Goal: Task Accomplishment & Management: Use online tool/utility

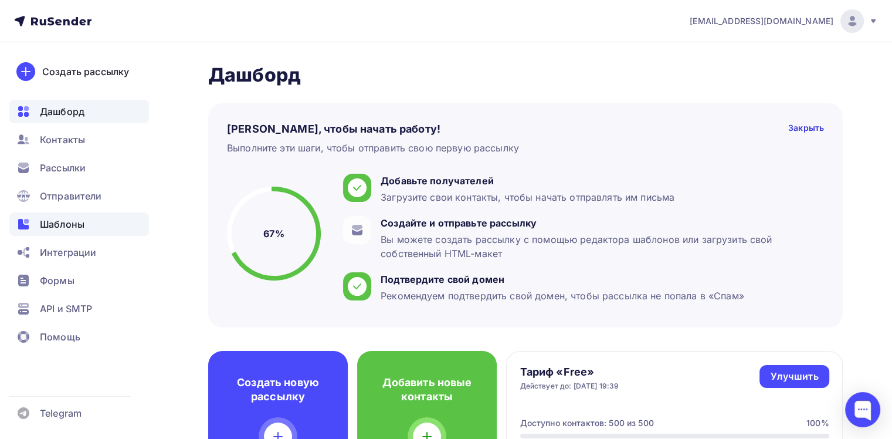
click at [86, 228] on div "Шаблоны" at bounding box center [79, 223] width 140 height 23
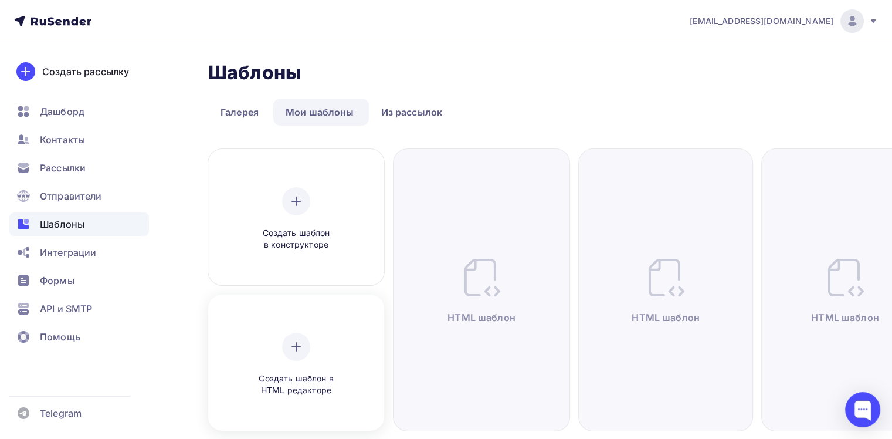
click at [319, 313] on div "Создать шаблон в HTML редакторе" at bounding box center [296, 364] width 168 height 131
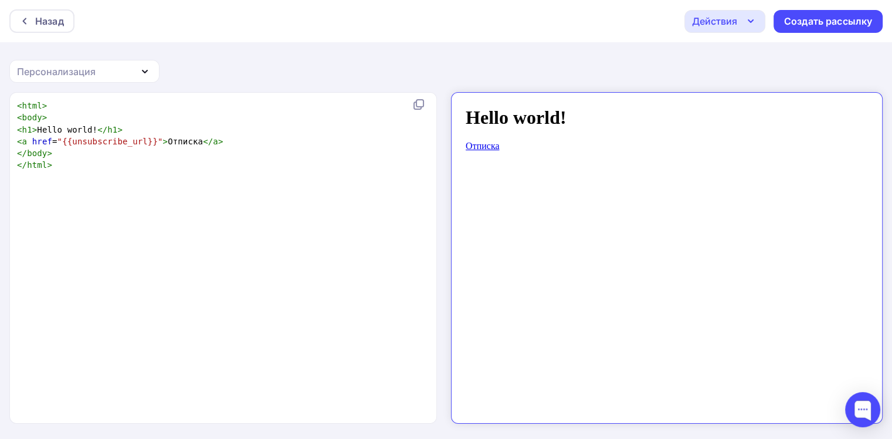
click at [242, 208] on div "xxxxxxxxxx < html > < body > < h1 > Hello world! </ h1 > < a href = "{{unsubscr…" at bounding box center [236, 272] width 442 height 350
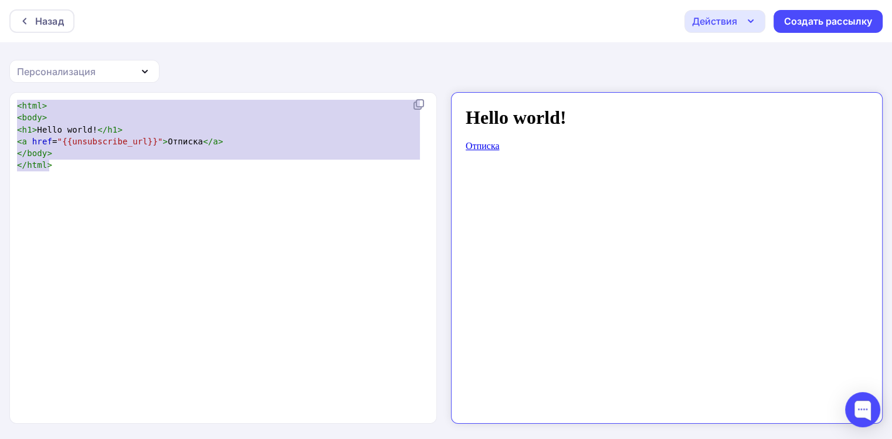
type textarea "<html> <body> <h1>Hello world!</h1> <a href="{{unsubscribe_url}}">Отписка</a> <…"
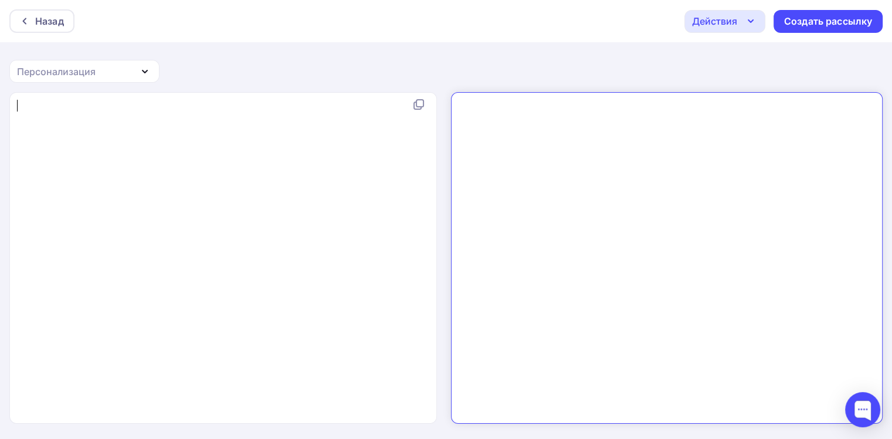
type textarea "<!DOCTYPE html PUBLIC "-//W3C//DTD XHTML 1.0 Transitional//EN" "http://www.w3.o…"
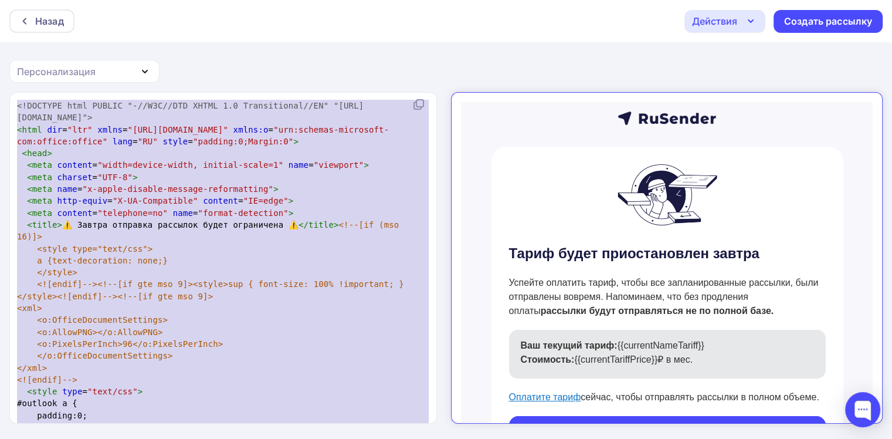
scroll to position [6174, 0]
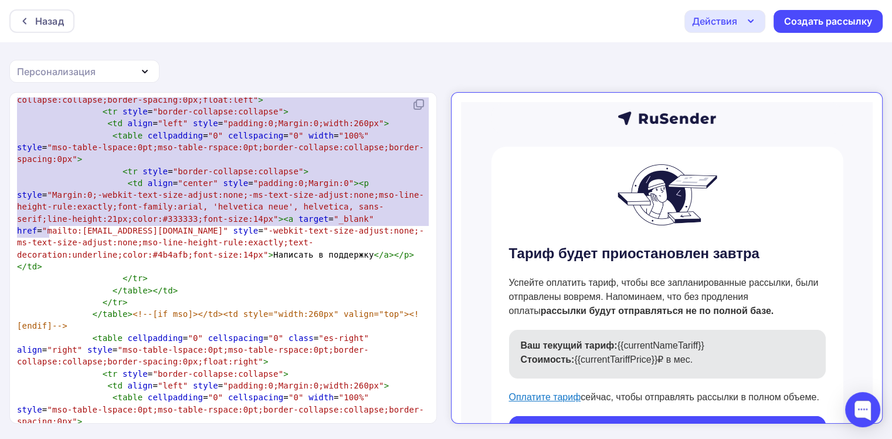
click at [727, 25] on div "Действия" at bounding box center [714, 21] width 45 height 14
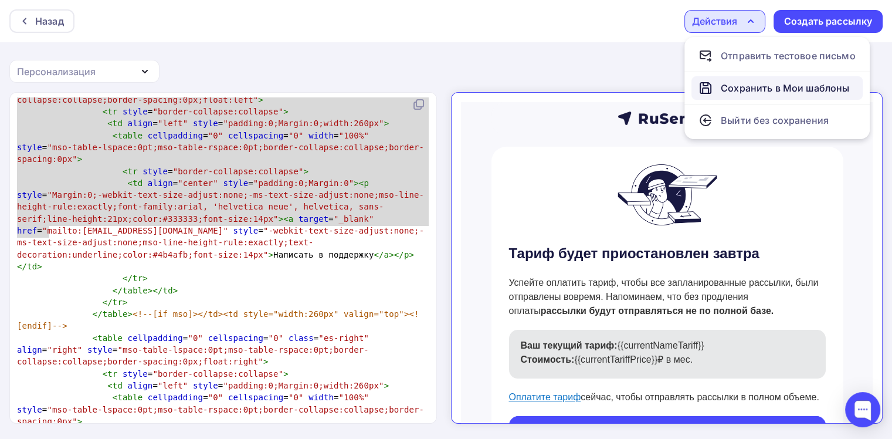
click at [716, 81] on div "Сохранить в Мои шаблоны" at bounding box center [774, 88] width 151 height 14
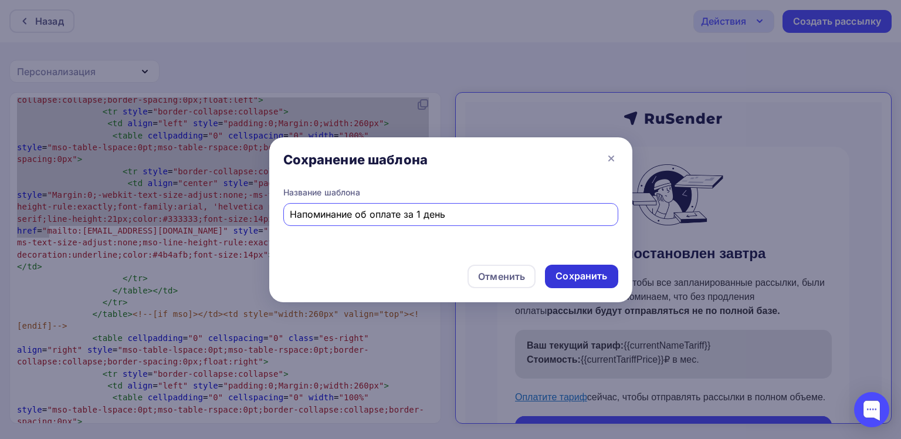
type input "Напоминание об оплате за 1 день"
click at [580, 275] on div "Сохранить" at bounding box center [582, 275] width 52 height 13
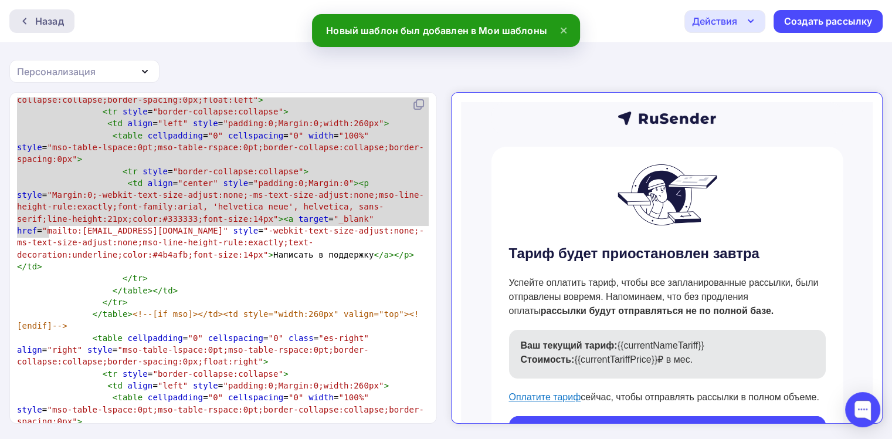
click at [57, 23] on div "Назад" at bounding box center [49, 21] width 29 height 14
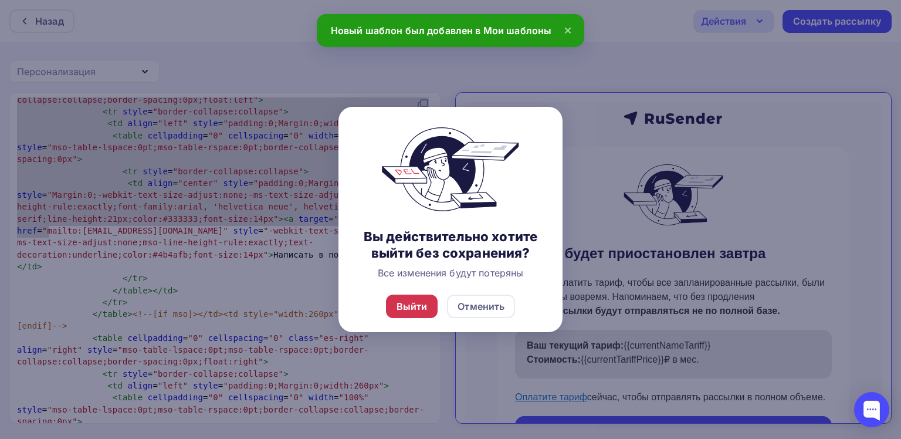
click at [415, 304] on div "Выйти" at bounding box center [412, 306] width 31 height 14
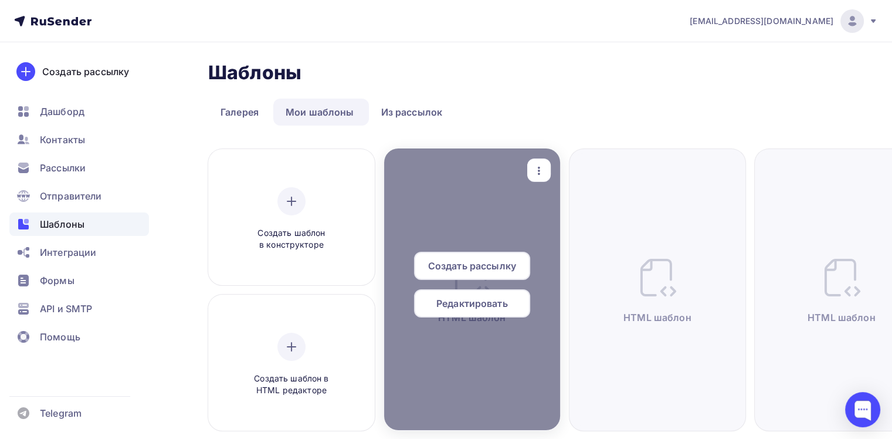
click at [532, 167] on icon "button" at bounding box center [539, 171] width 14 height 14
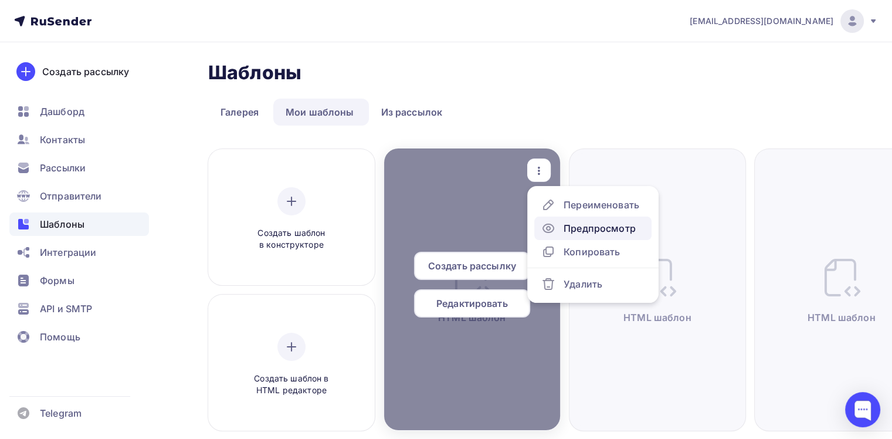
click at [564, 232] on div "Предпросмотр" at bounding box center [600, 228] width 72 height 14
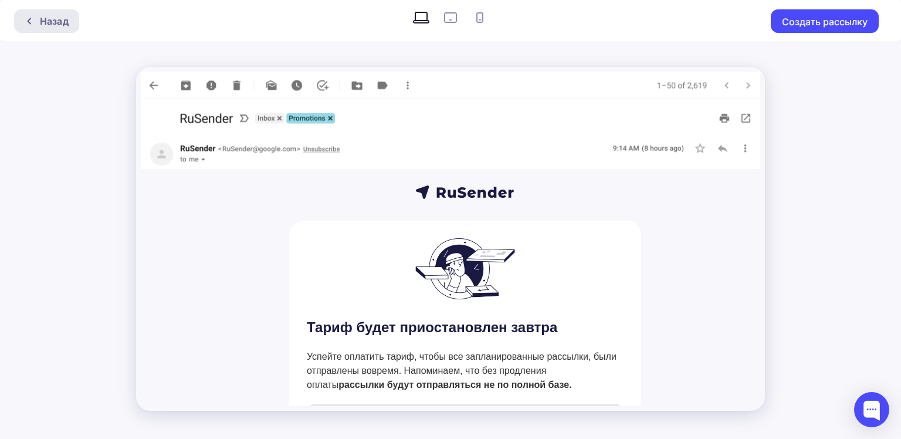
click at [47, 24] on div "Назад" at bounding box center [54, 21] width 29 height 14
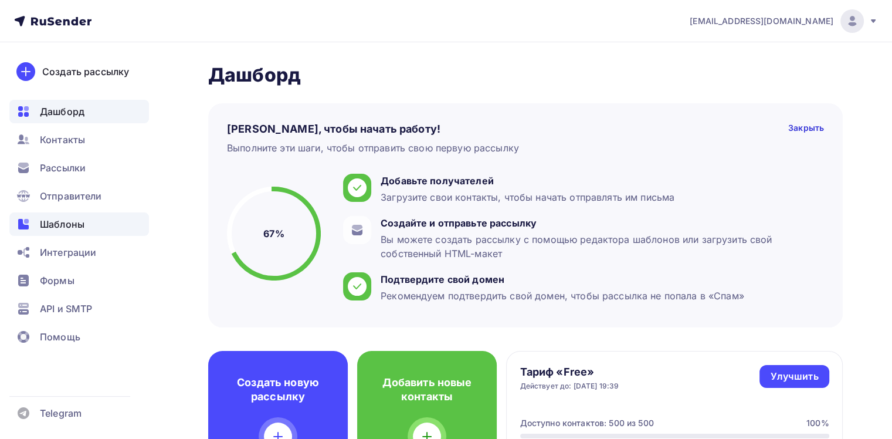
click at [47, 228] on span "Шаблоны" at bounding box center [62, 224] width 45 height 14
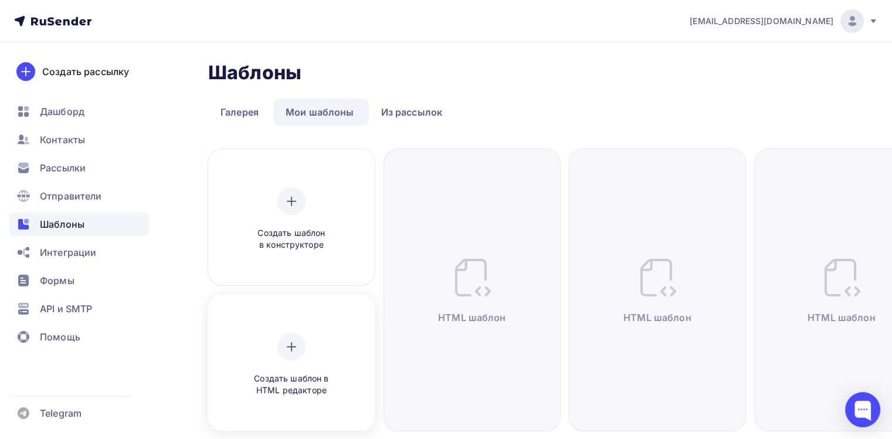
click at [302, 319] on div "Создать шаблон в HTML редакторе" at bounding box center [291, 364] width 158 height 131
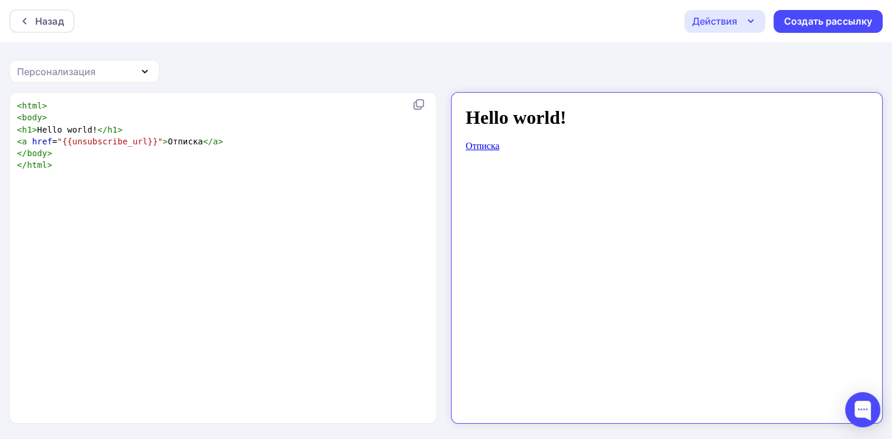
click at [259, 225] on div "xxxxxxxxxx < html > < body > < h1 > Hello world! </ h1 > < a href = "{{unsubscr…" at bounding box center [236, 272] width 442 height 350
type textarea "<html> <body> <h1>Hello world!</h1> <a href="{{unsubscribe_url}}">Отписка</a> <…"
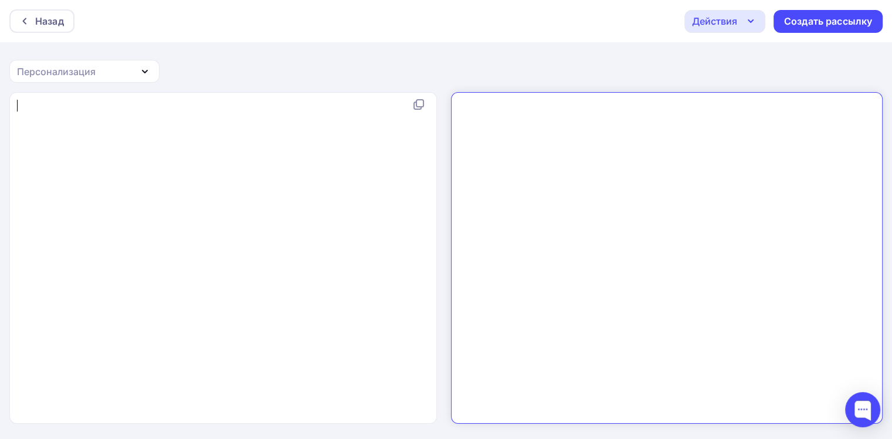
type textarea "<!LOREMIP dolo SITAME "-//C3A//ELI SEDDO 3.4 Eiusmodtempo//IN" "utla://etd.m1.a…"
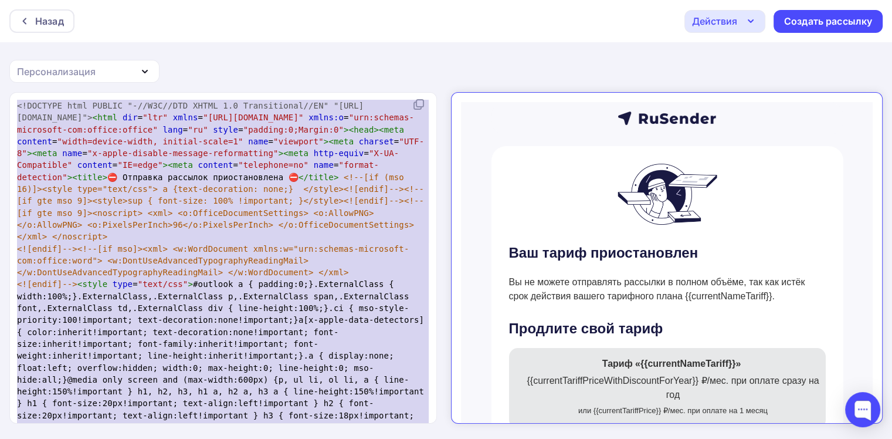
scroll to position [3709, 0]
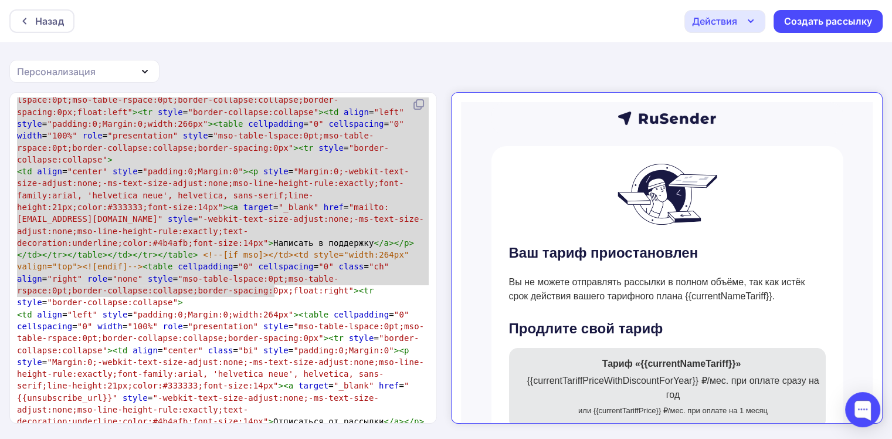
click at [325, 63] on div "Назад Действия Отправить тестовое письмо Сохранить в Мои шаблоны Выйти без сохр…" at bounding box center [446, 220] width 892 height 440
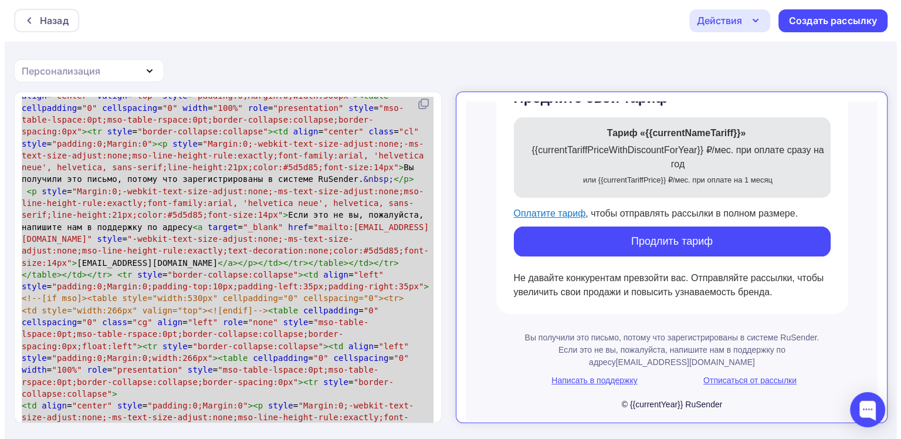
scroll to position [0, 0]
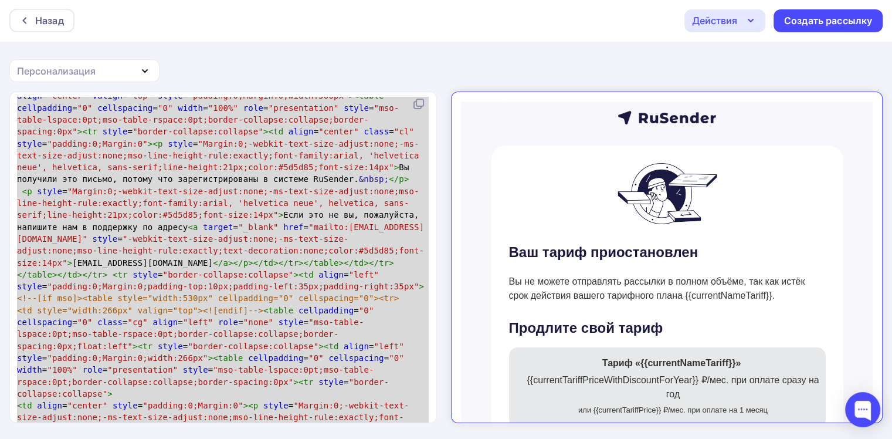
click at [729, 25] on div "Действия" at bounding box center [714, 20] width 45 height 14
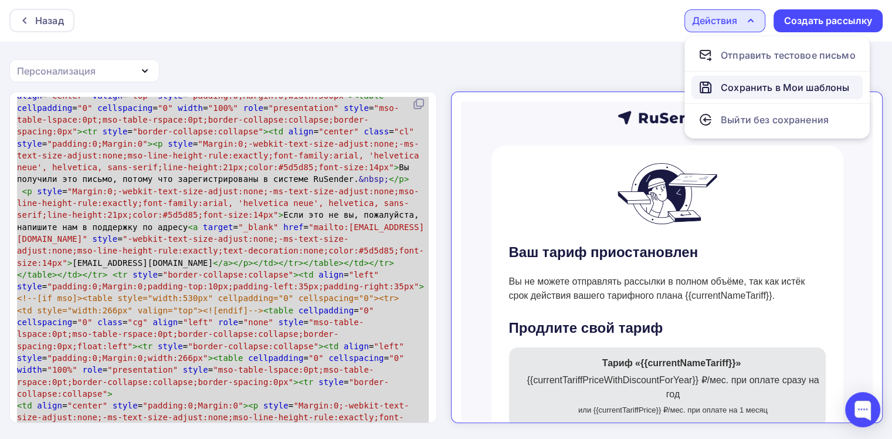
click at [717, 92] on div "Сохранить в Мои шаблоны" at bounding box center [774, 87] width 151 height 14
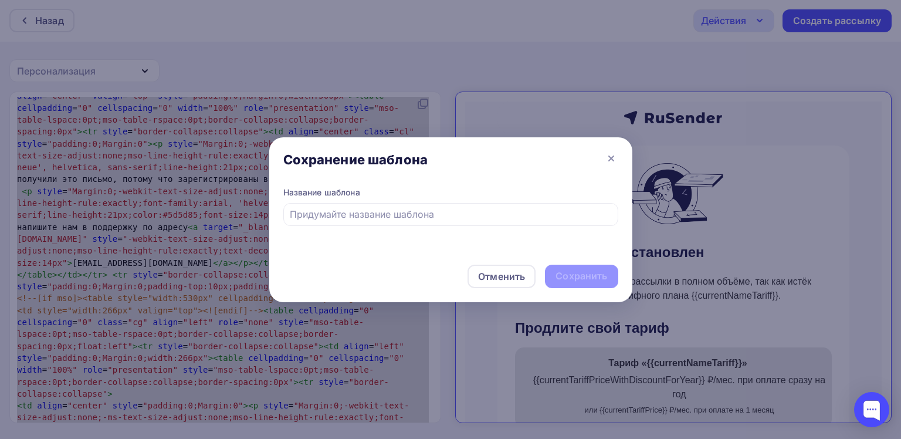
click at [409, 191] on div "Название шаблона" at bounding box center [450, 193] width 335 height 12
click at [370, 214] on input "text" at bounding box center [450, 214] width 321 height 14
type input "[PERSON_NAME] приостановлен"
click at [575, 257] on div "Отменить Сохранить" at bounding box center [450, 278] width 363 height 47
click at [586, 275] on div "Сохранить" at bounding box center [582, 275] width 52 height 13
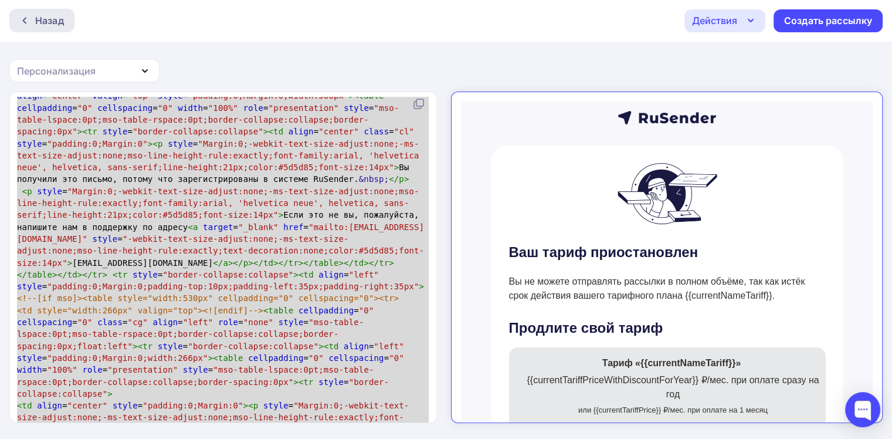
click at [36, 14] on div "Назад" at bounding box center [49, 20] width 29 height 14
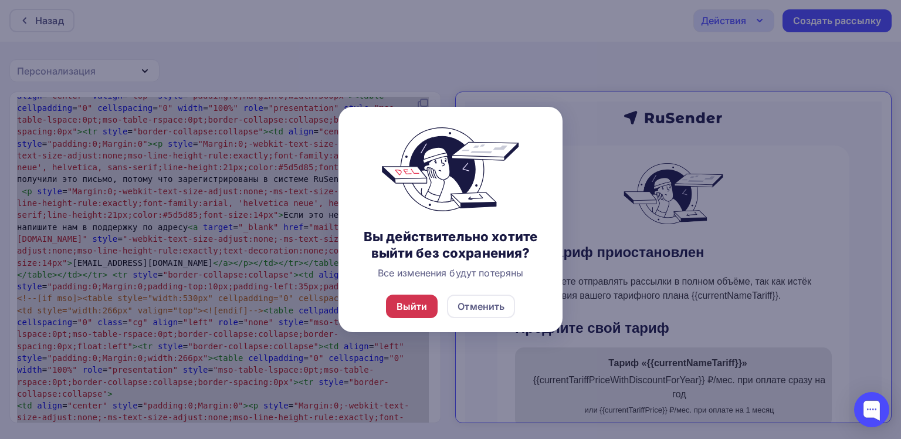
click at [390, 308] on div "Выйти" at bounding box center [412, 305] width 52 height 23
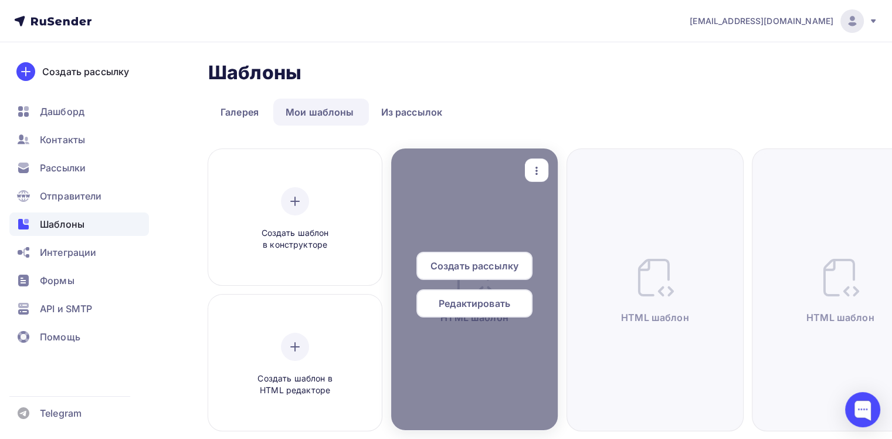
click at [530, 173] on icon "button" at bounding box center [537, 171] width 14 height 14
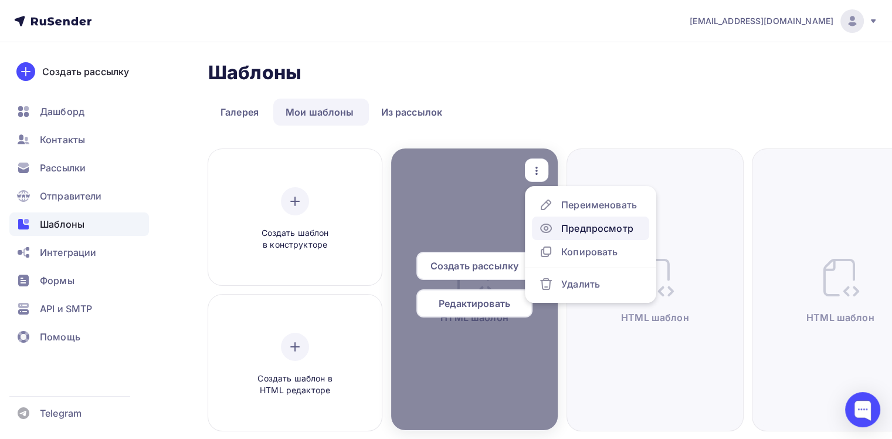
click at [561, 229] on div "Предпросмотр" at bounding box center [597, 228] width 72 height 14
